Goal: Task Accomplishment & Management: Manage account settings

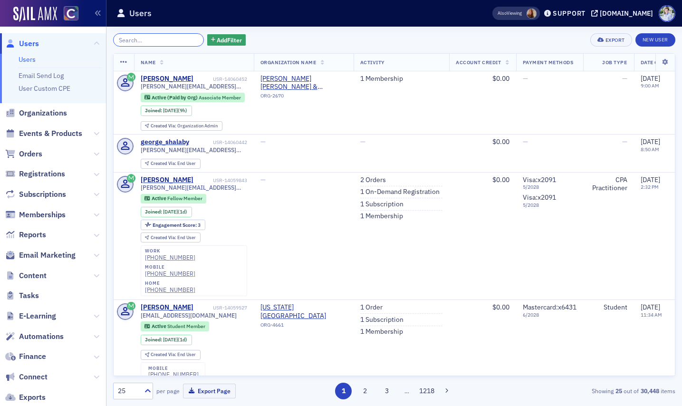
scroll to position [102, 0]
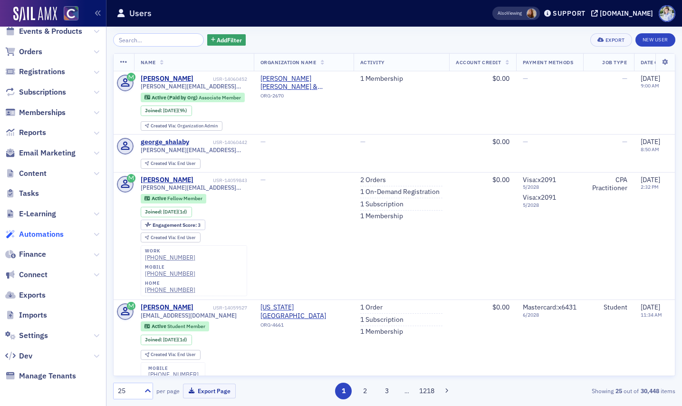
click at [39, 233] on span "Automations" at bounding box center [41, 234] width 45 height 10
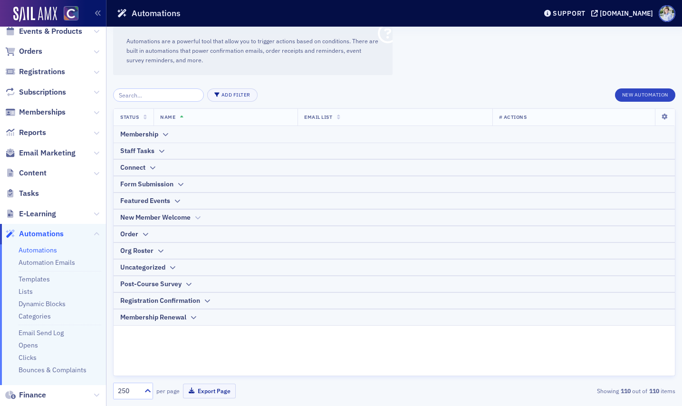
click at [154, 213] on div "New Member Welcome" at bounding box center [155, 217] width 70 height 10
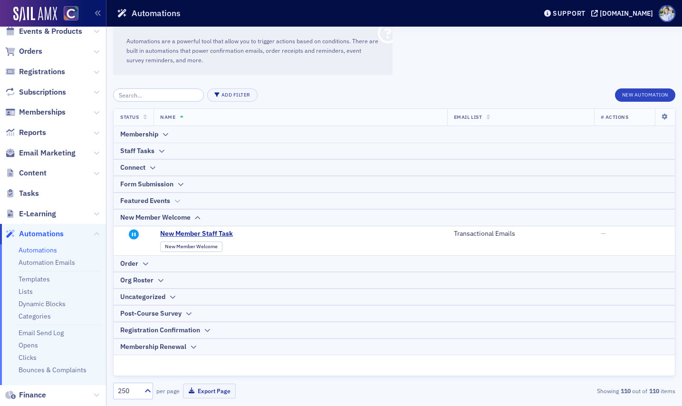
drag, startPoint x: 156, startPoint y: 216, endPoint x: 155, endPoint y: 207, distance: 9.6
click at [156, 216] on div "New Member Welcome" at bounding box center [155, 217] width 70 height 10
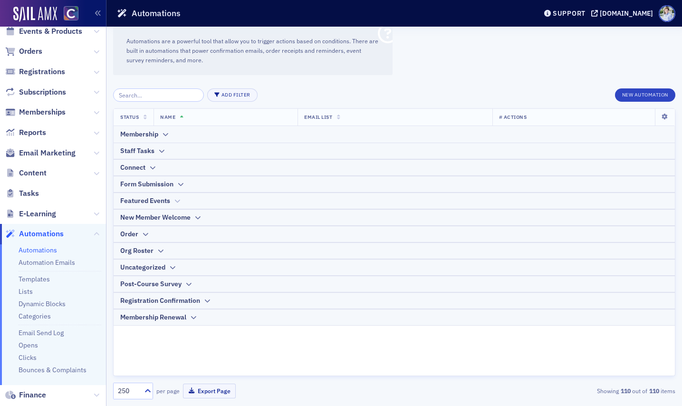
click at [155, 204] on div "Featured Events" at bounding box center [145, 201] width 50 height 10
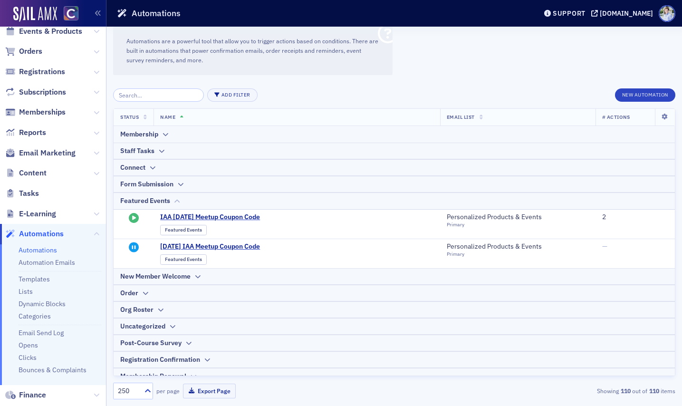
click at [164, 203] on div "Featured Events" at bounding box center [145, 201] width 50 height 10
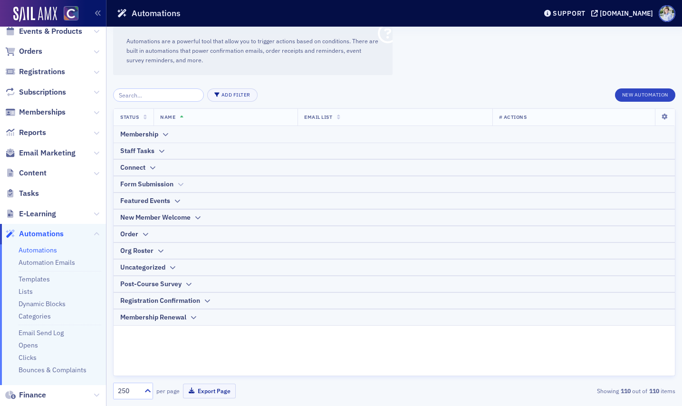
click at [165, 189] on div "Form Submission" at bounding box center [146, 184] width 53 height 10
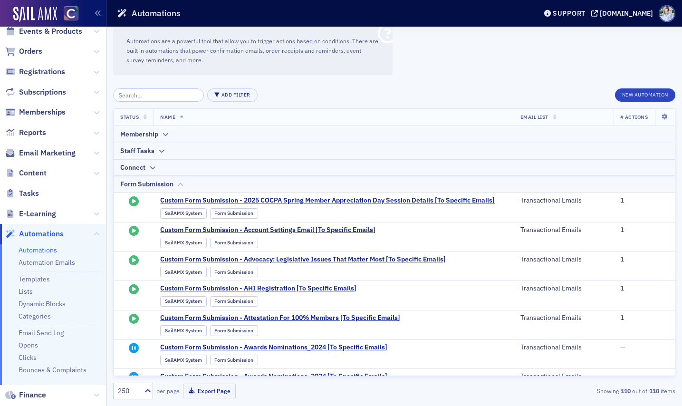
click at [169, 184] on div "Form Submission" at bounding box center [146, 184] width 53 height 10
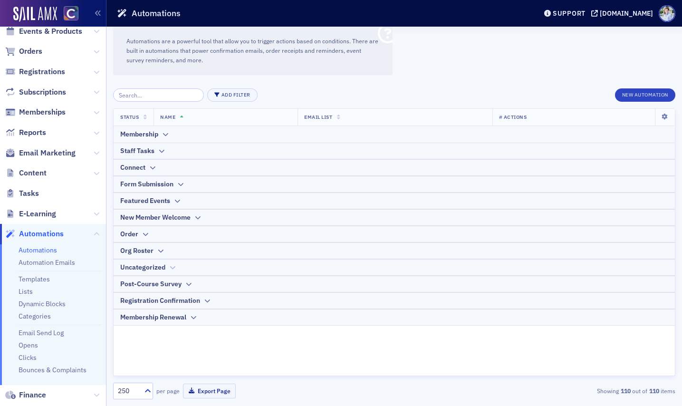
click at [154, 263] on div "Uncategorized" at bounding box center [142, 267] width 45 height 10
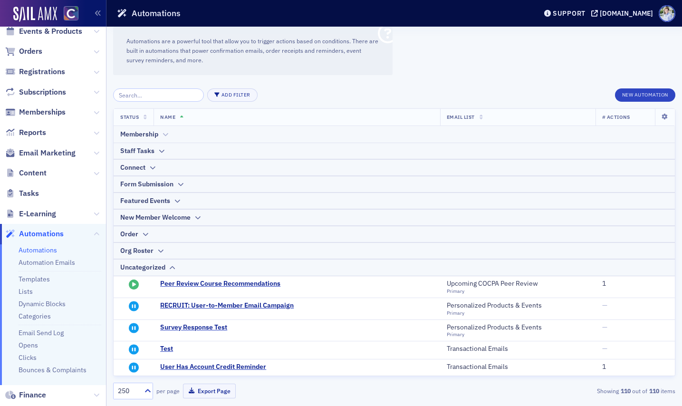
click at [145, 140] on th "Membership" at bounding box center [394, 134] width 561 height 17
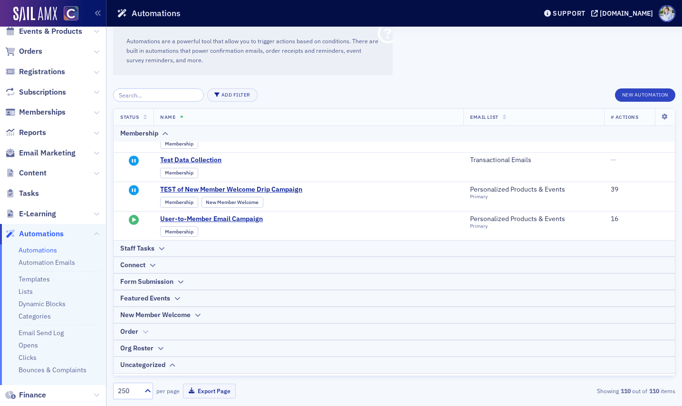
scroll to position [787, 0]
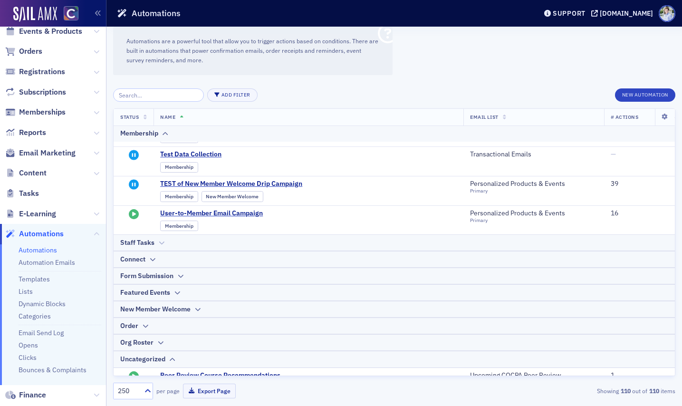
click at [223, 248] on th "Staff Tasks" at bounding box center [394, 242] width 561 height 17
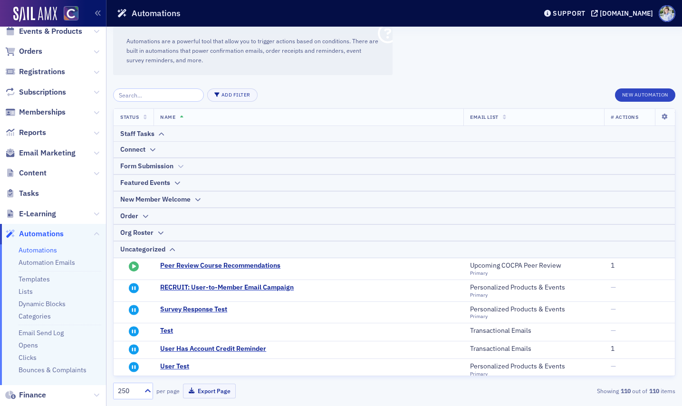
scroll to position [945, 0]
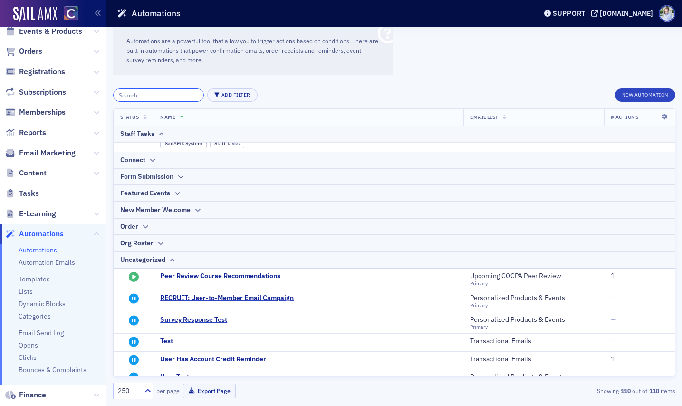
click at [130, 89] on input "search" at bounding box center [158, 94] width 91 height 13
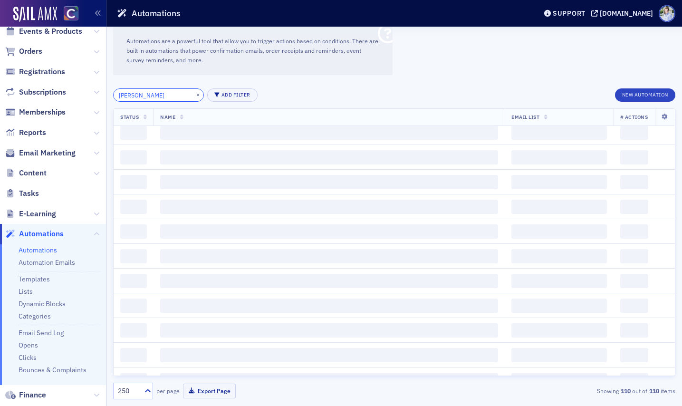
type input "survey"
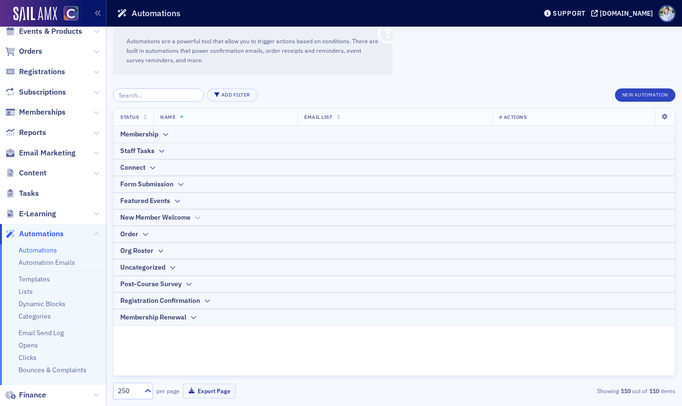
click at [149, 218] on div "New Member Welcome" at bounding box center [155, 217] width 70 height 10
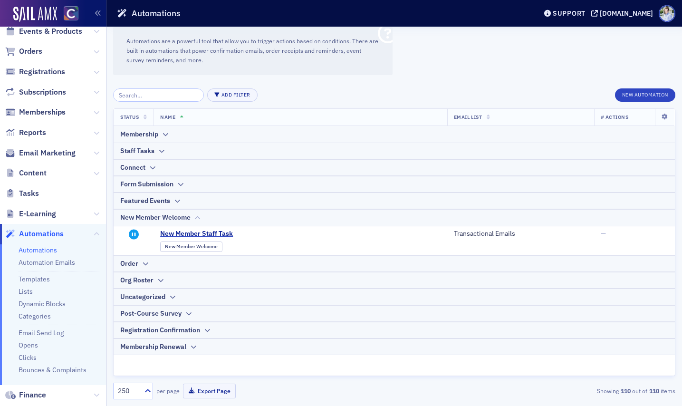
click at [151, 218] on div "New Member Welcome" at bounding box center [155, 217] width 70 height 10
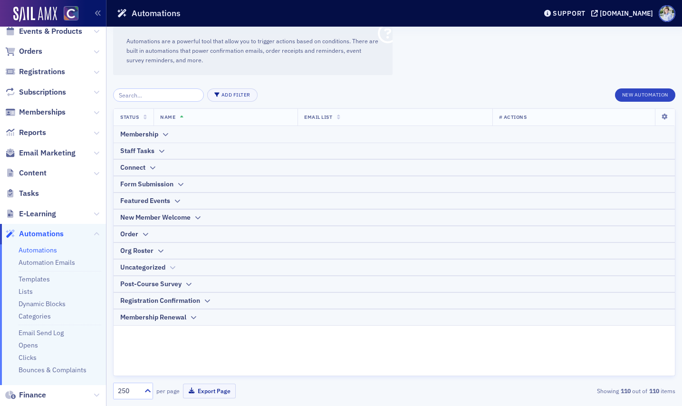
click at [156, 268] on div "Uncategorized" at bounding box center [142, 267] width 45 height 10
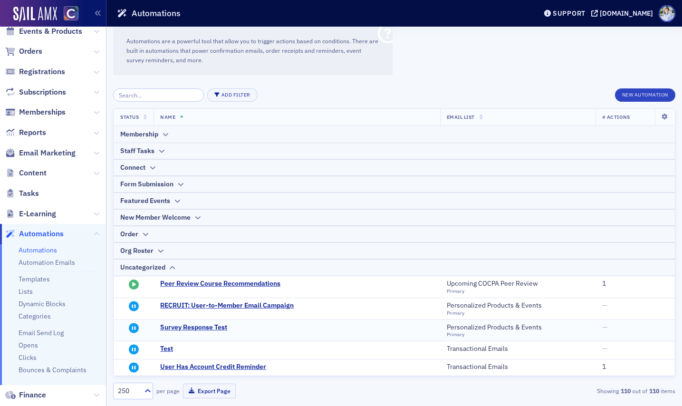
scroll to position [72, 0]
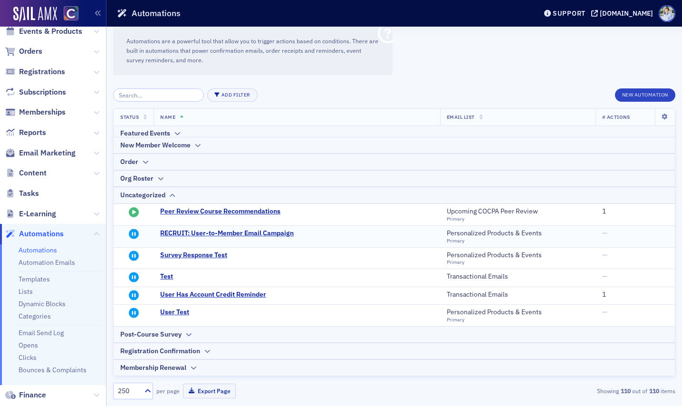
click at [194, 238] on span at bounding box center [253, 239] width 186 height 2
click at [195, 236] on span "RECRUIT: User-to-Member Email Campaign" at bounding box center [253, 233] width 186 height 9
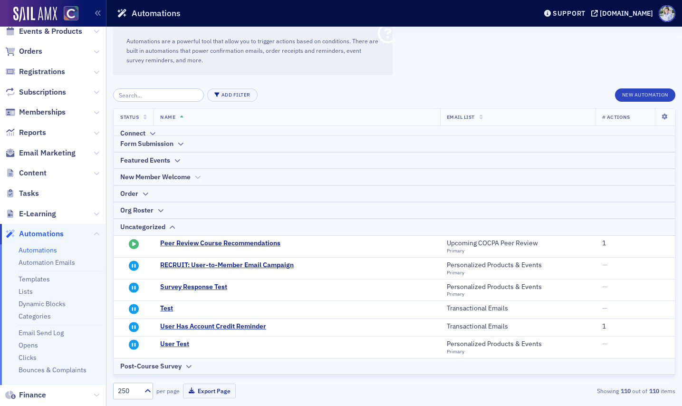
click at [152, 176] on div "New Member Welcome" at bounding box center [155, 177] width 70 height 10
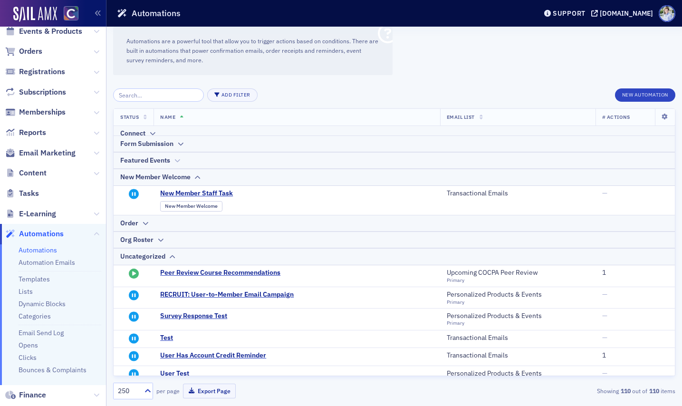
click at [162, 163] on div "Featured Events" at bounding box center [145, 160] width 50 height 10
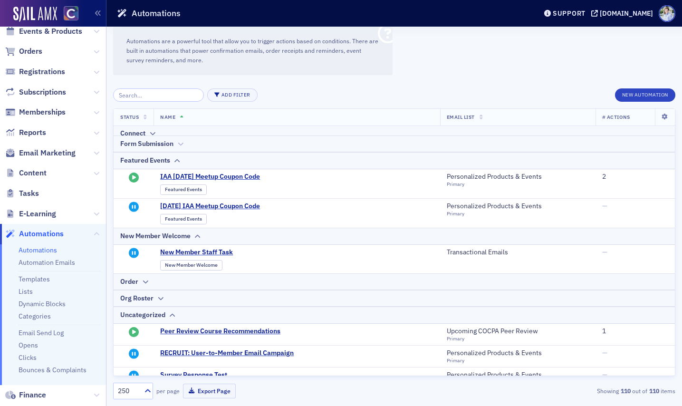
click at [164, 150] on th "Form Submission" at bounding box center [394, 143] width 561 height 17
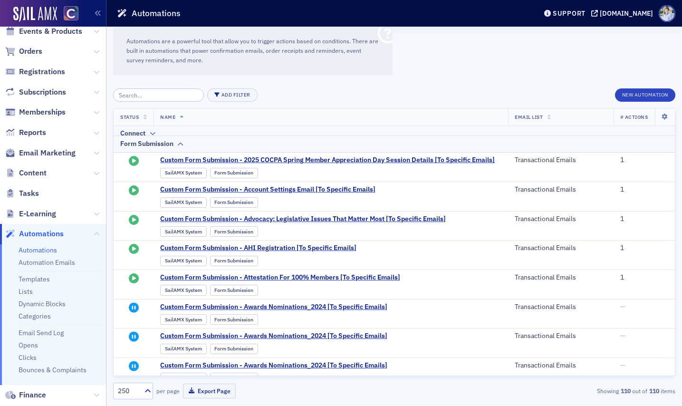
scroll to position [0, 0]
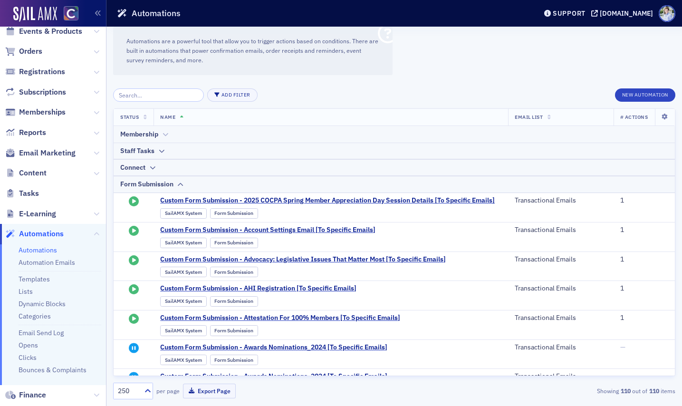
click at [158, 134] on div "Membership" at bounding box center [394, 134] width 548 height 10
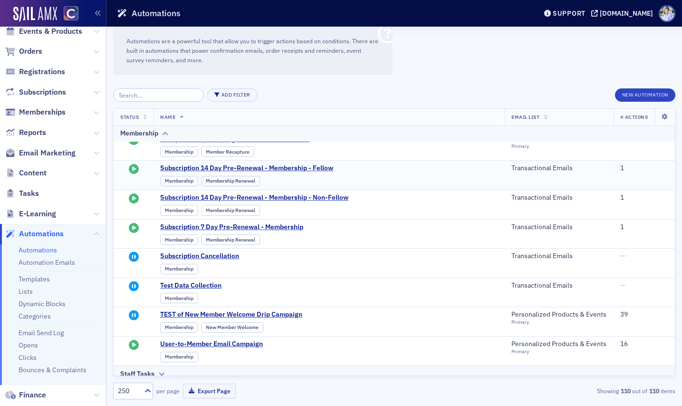
scroll to position [662, 0]
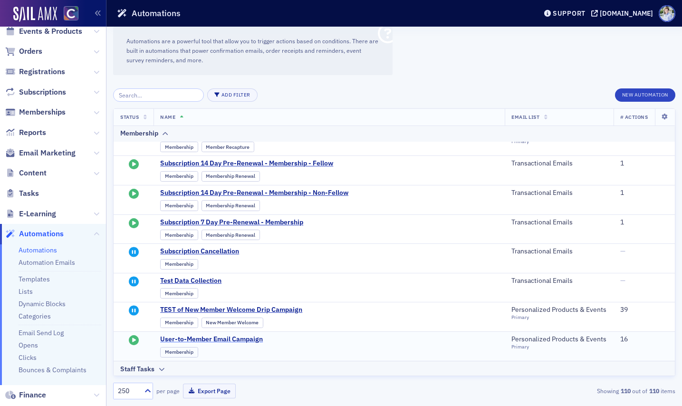
click at [232, 338] on span "User-to-Member Email Campaign" at bounding box center [253, 339] width 186 height 9
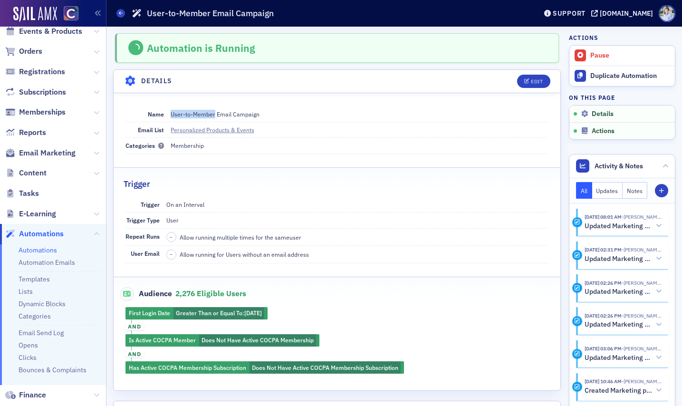
drag, startPoint x: 169, startPoint y: 115, endPoint x: 214, endPoint y: 115, distance: 45.2
click at [214, 115] on div "Name User-to-Member Email Campaign" at bounding box center [337, 114] width 424 height 16
click at [204, 114] on div "User-to-Member Email Campaign" at bounding box center [215, 114] width 89 height 9
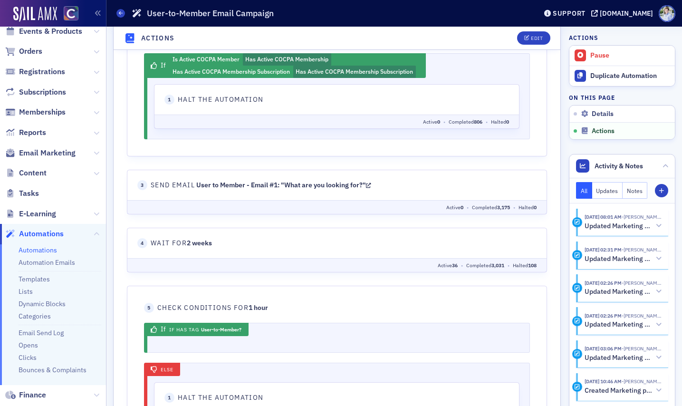
scroll to position [515, 0]
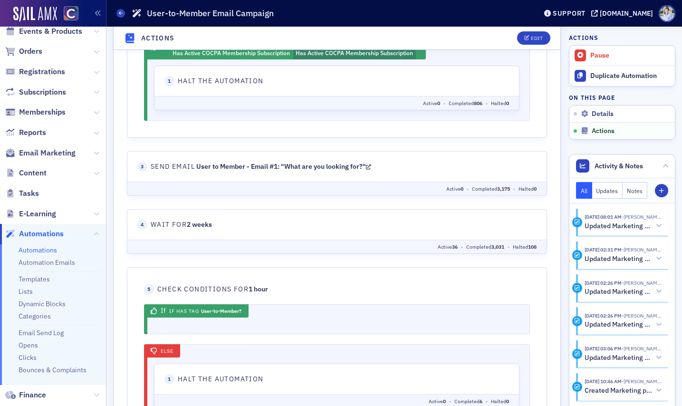
drag, startPoint x: 393, startPoint y: 168, endPoint x: 179, endPoint y: 164, distance: 214.4
click at [179, 164] on header "3 Send Email User to Member - Email #1: "What are you looking for?"" at bounding box center [336, 167] width 399 height 10
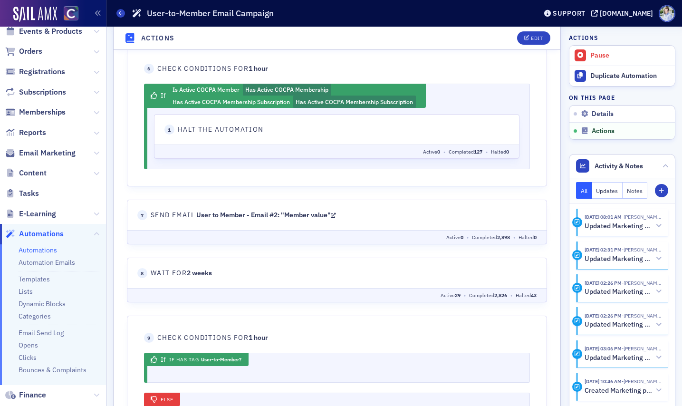
scroll to position [918, 0]
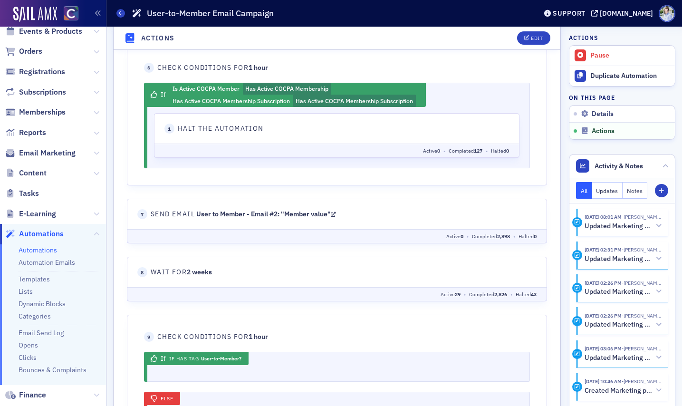
click at [280, 213] on link "User to Member - Email #2: "Member value"" at bounding box center [266, 214] width 140 height 9
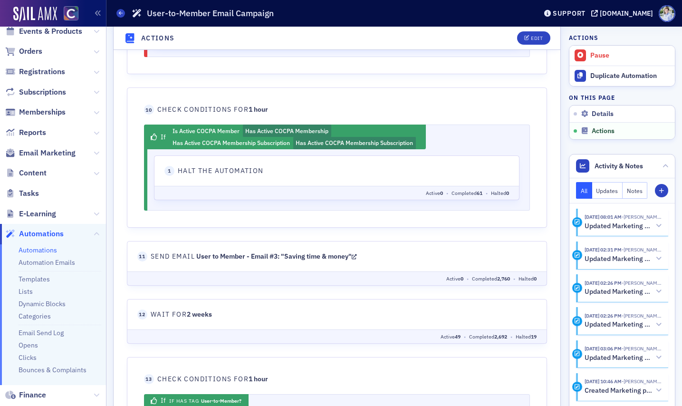
scroll to position [1330, 0]
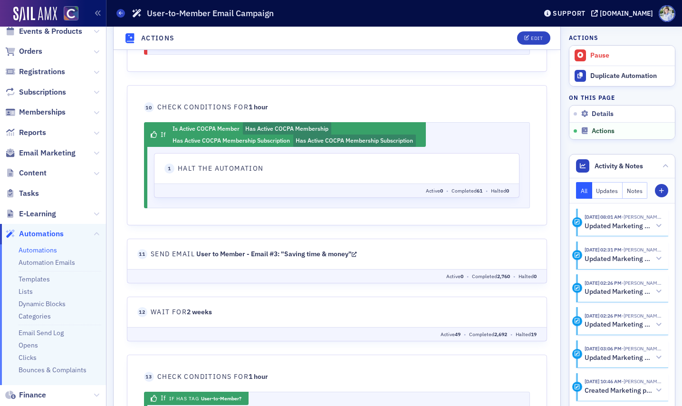
click at [296, 251] on link "User to Member - Email #3: "Saving time & money"" at bounding box center [276, 254] width 161 height 9
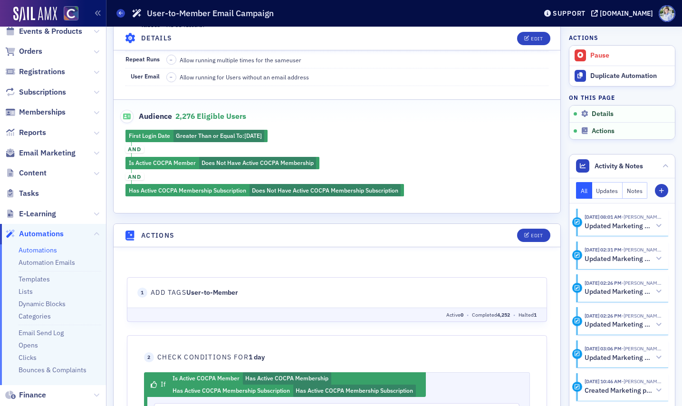
scroll to position [159, 0]
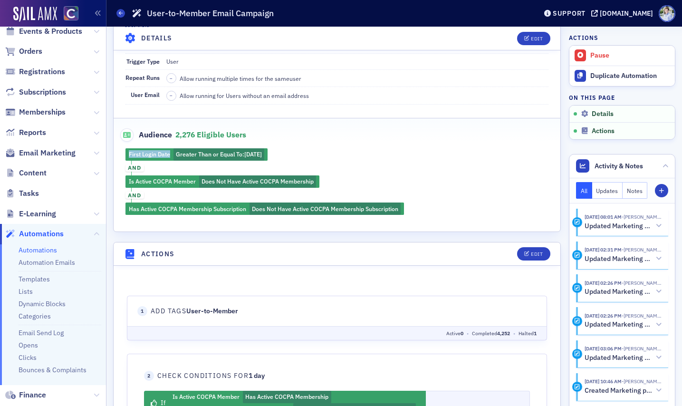
drag, startPoint x: 126, startPoint y: 154, endPoint x: 171, endPoint y: 156, distance: 44.7
click at [171, 156] on div "First Login Date Greater Than or Equal To : 6/15/2023 and Is Active COCPA Membe…" at bounding box center [337, 181] width 447 height 67
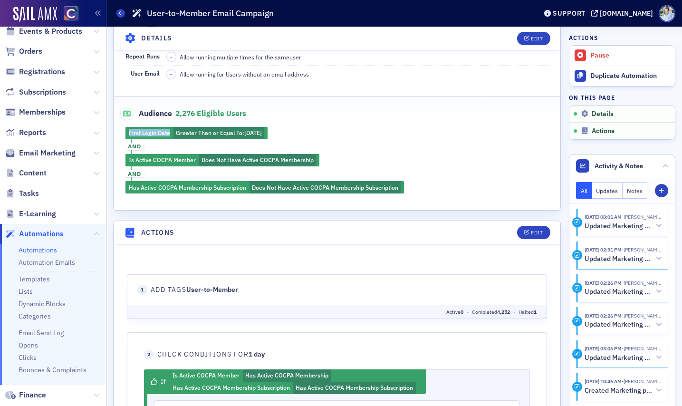
scroll to position [182, 0]
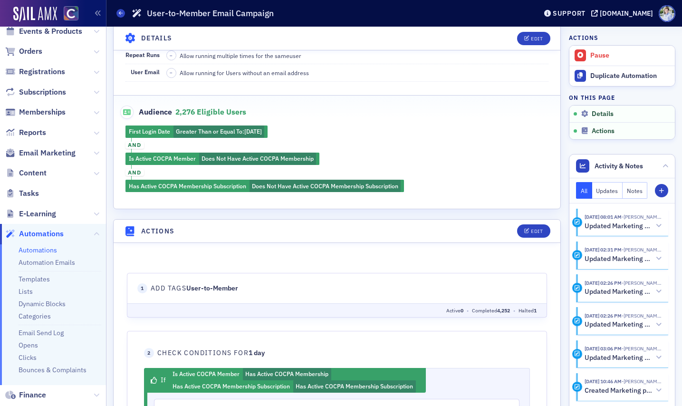
click at [403, 157] on div "First Login Date Greater Than or Equal To : 6/15/2023 and Is Active COCPA Membe…" at bounding box center [337, 158] width 447 height 67
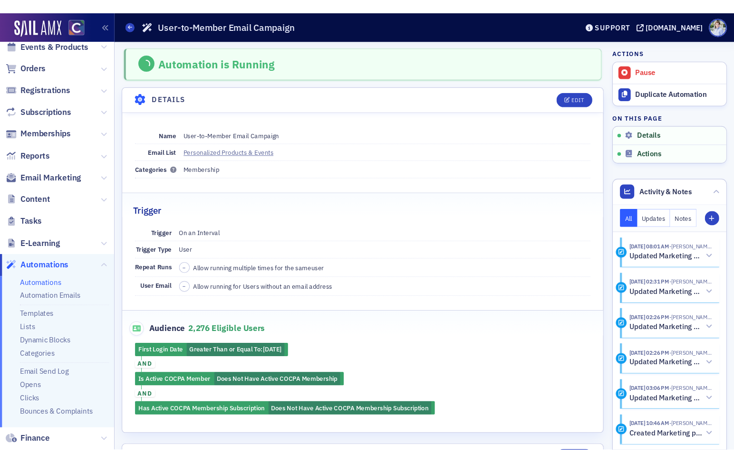
scroll to position [0, 0]
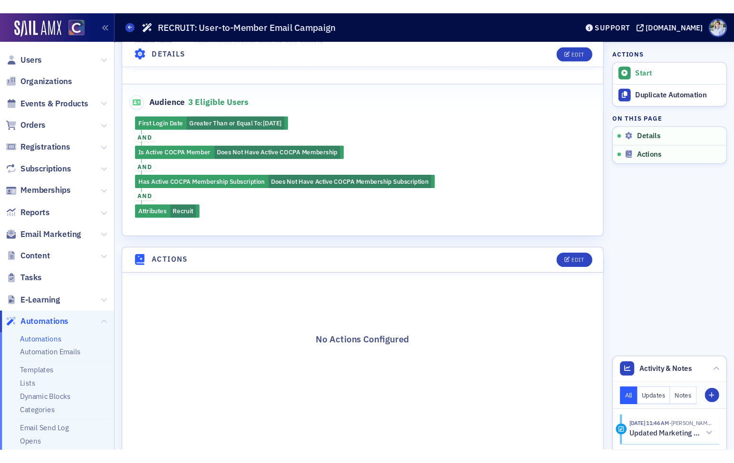
scroll to position [213, 0]
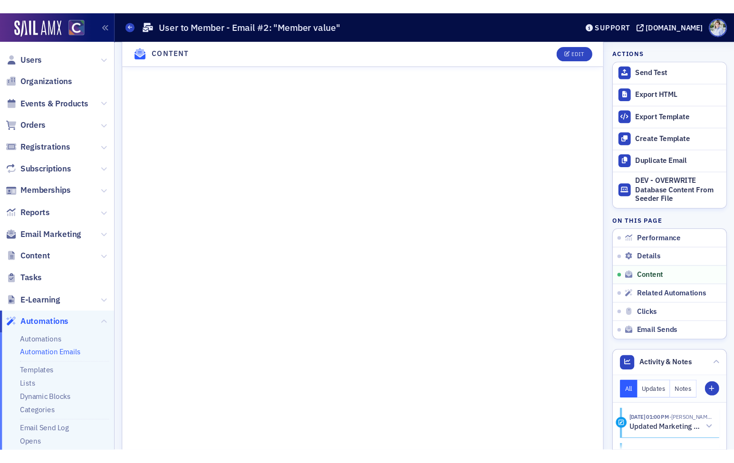
scroll to position [618, 0]
